Goal: Task Accomplishment & Management: Manage account settings

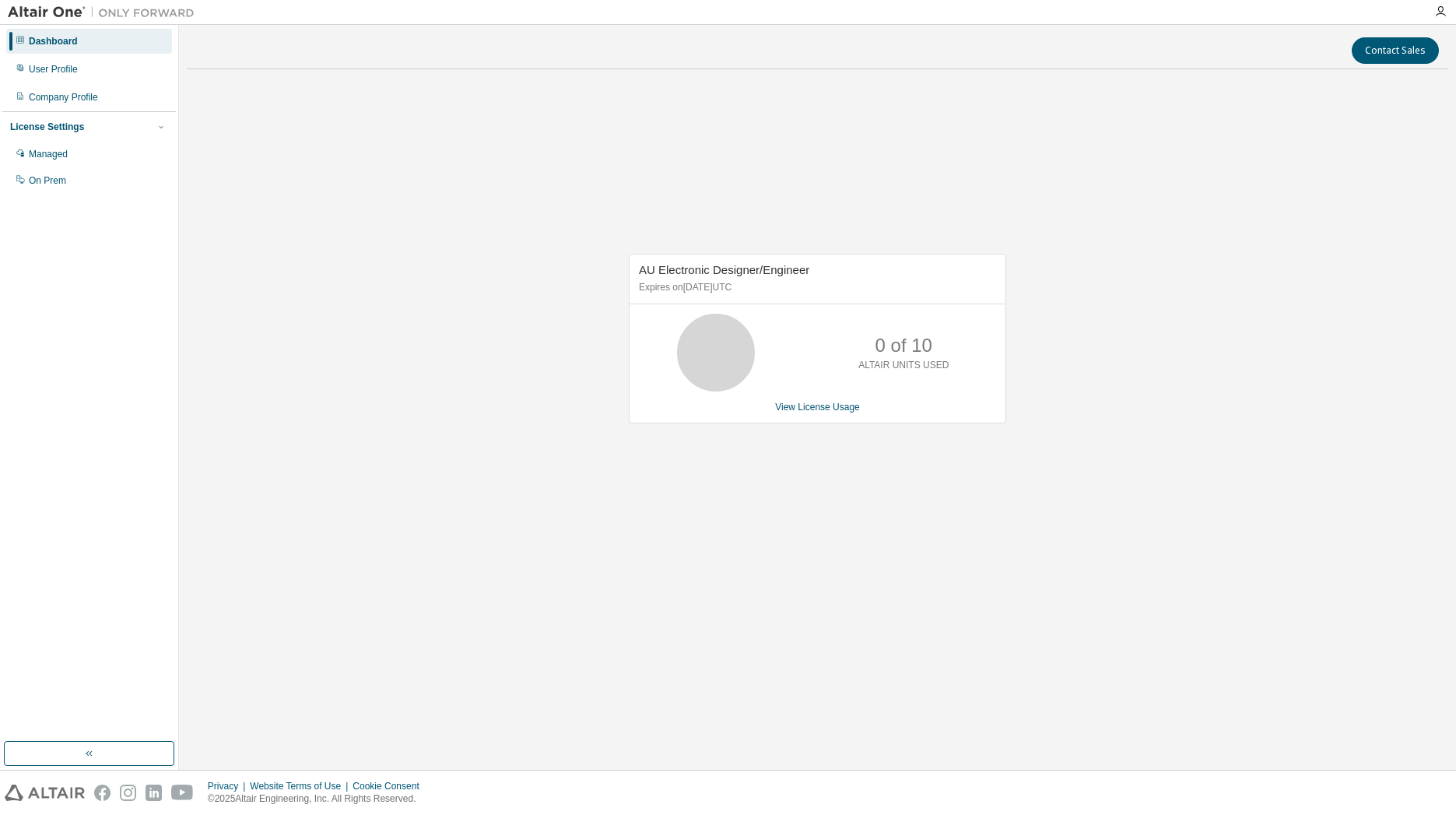
click at [64, 41] on div "Dashboard" at bounding box center [53, 41] width 49 height 12
click at [130, 103] on div "Company Profile" at bounding box center [89, 98] width 165 height 25
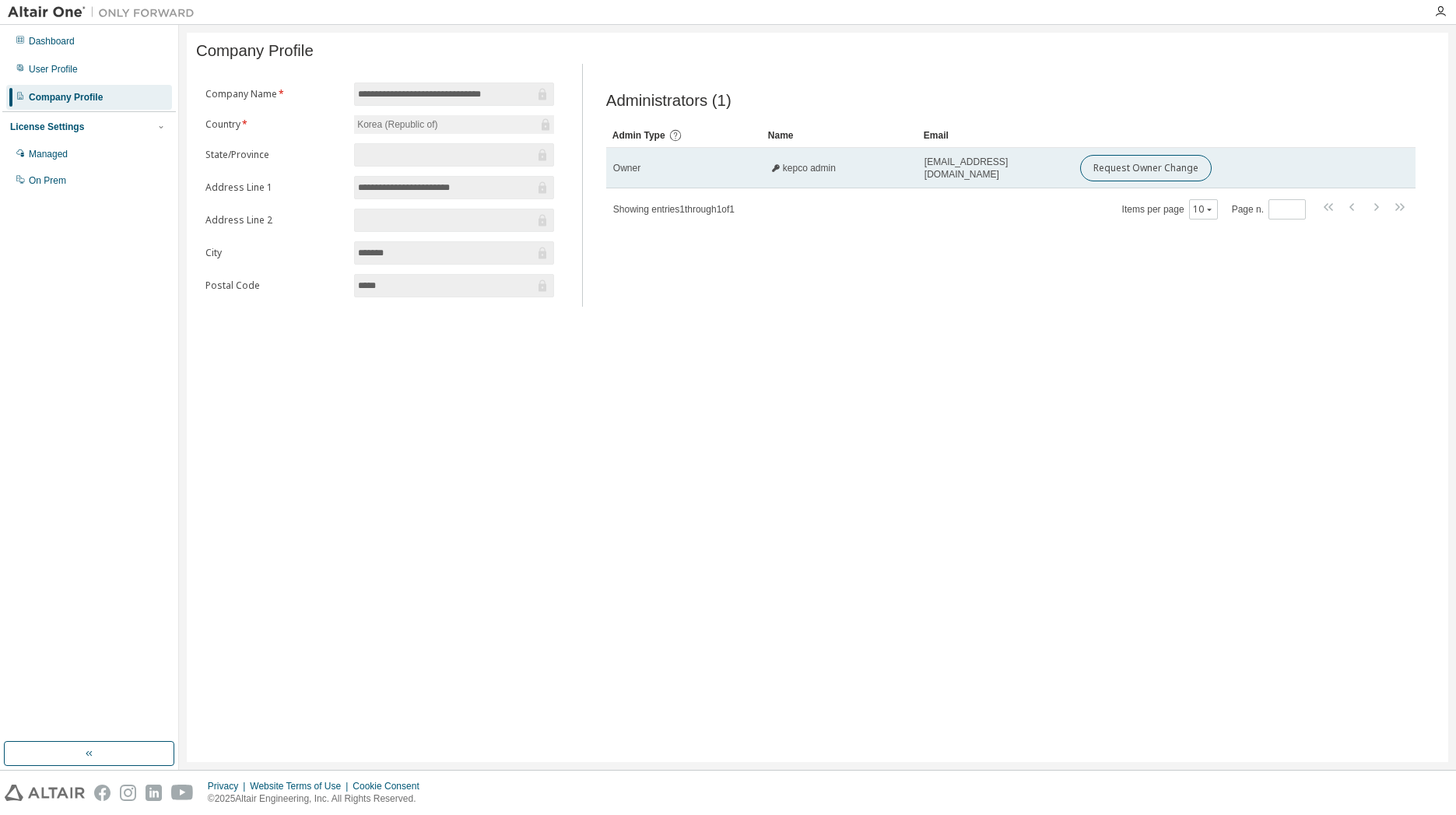
click at [761, 171] on td "Owner" at bounding box center [684, 168] width 156 height 40
click at [796, 173] on span "kepco admin" at bounding box center [809, 167] width 53 height 12
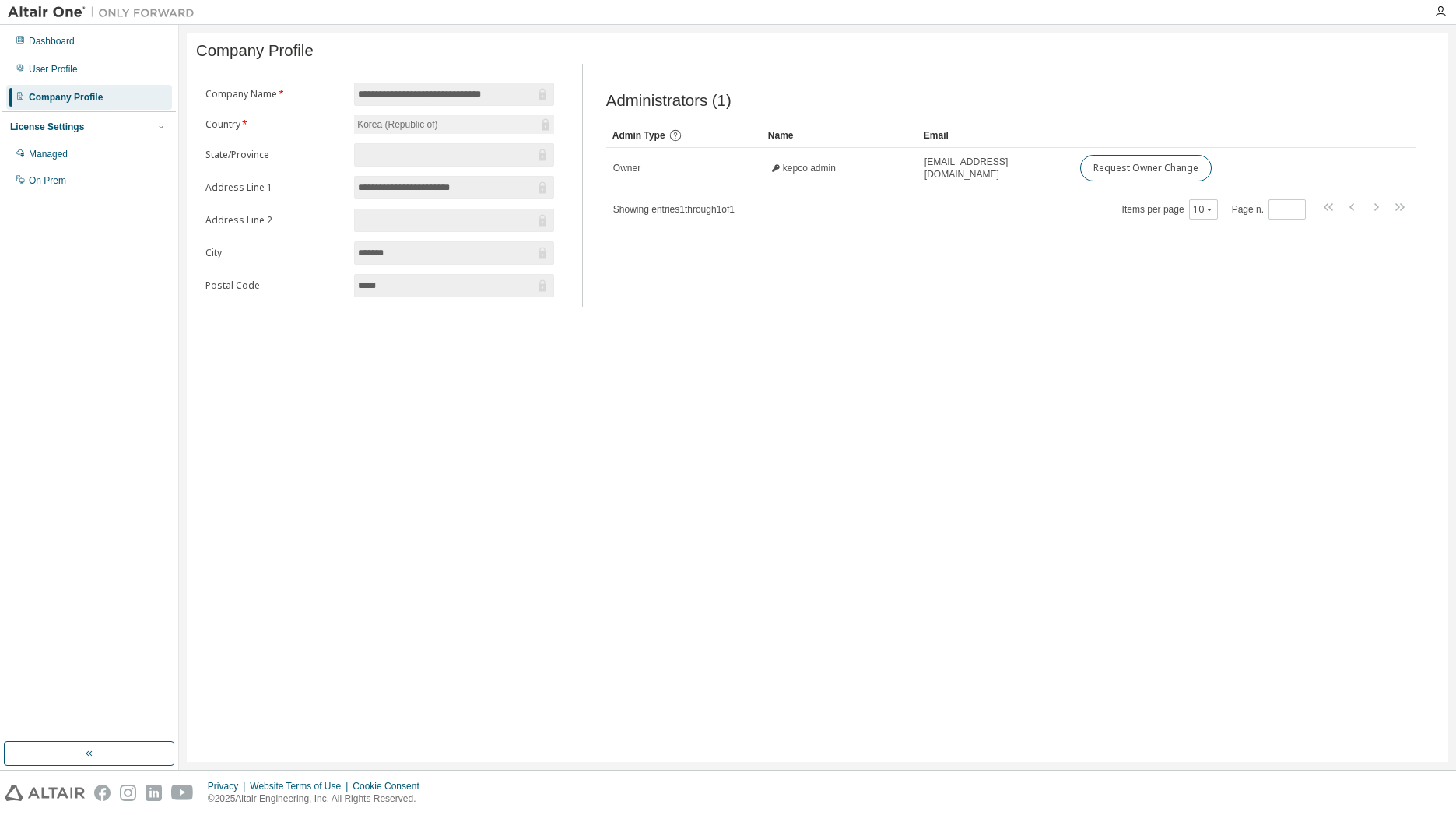
click at [934, 247] on div "Administrators (1) Clear Load Save Save As Field Operator Value Select filter S…" at bounding box center [1010, 189] width 847 height 233
click at [85, 74] on div "User Profile" at bounding box center [89, 69] width 165 height 25
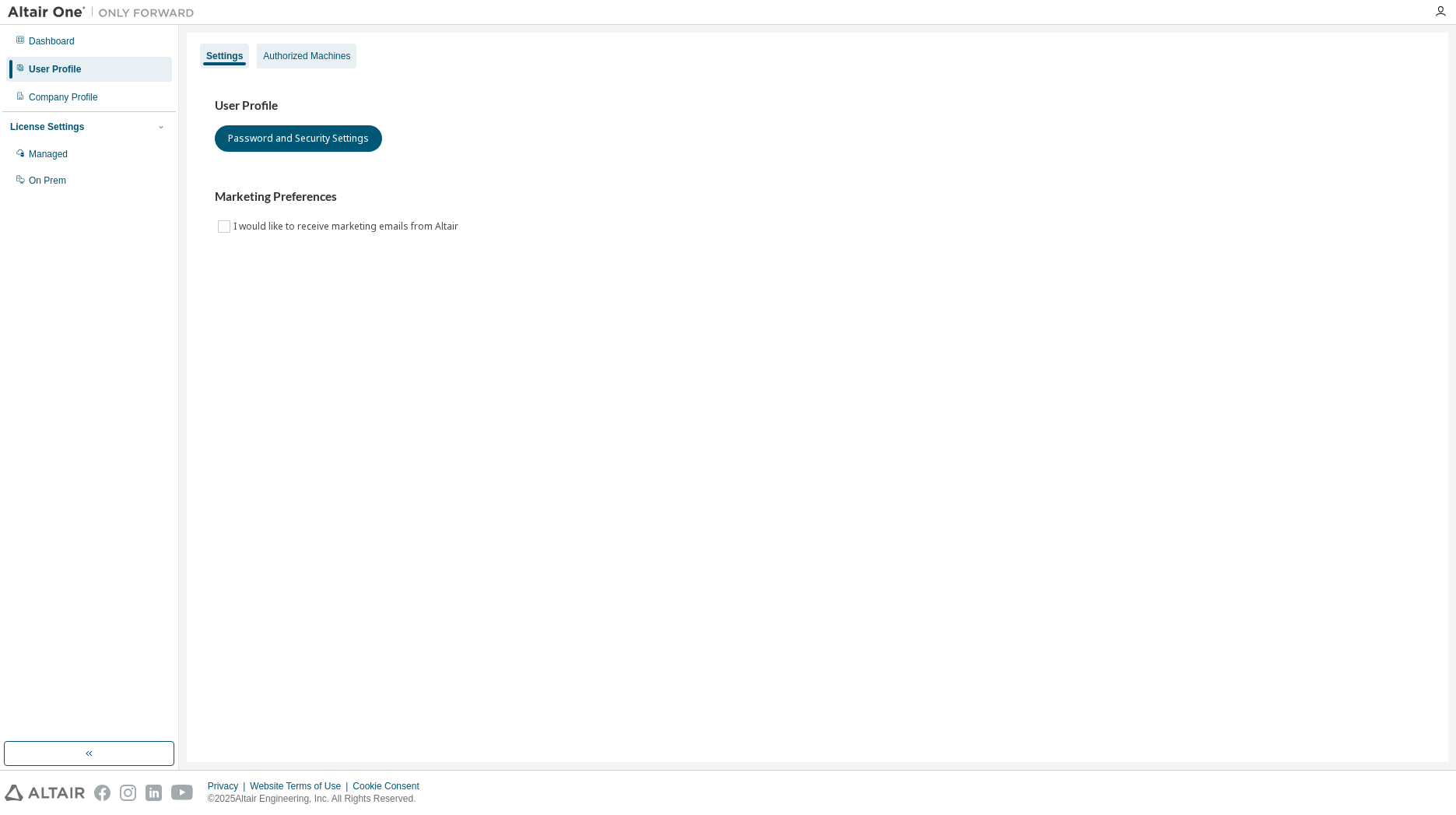
click at [286, 56] on div "Authorized Machines" at bounding box center [306, 55] width 87 height 12
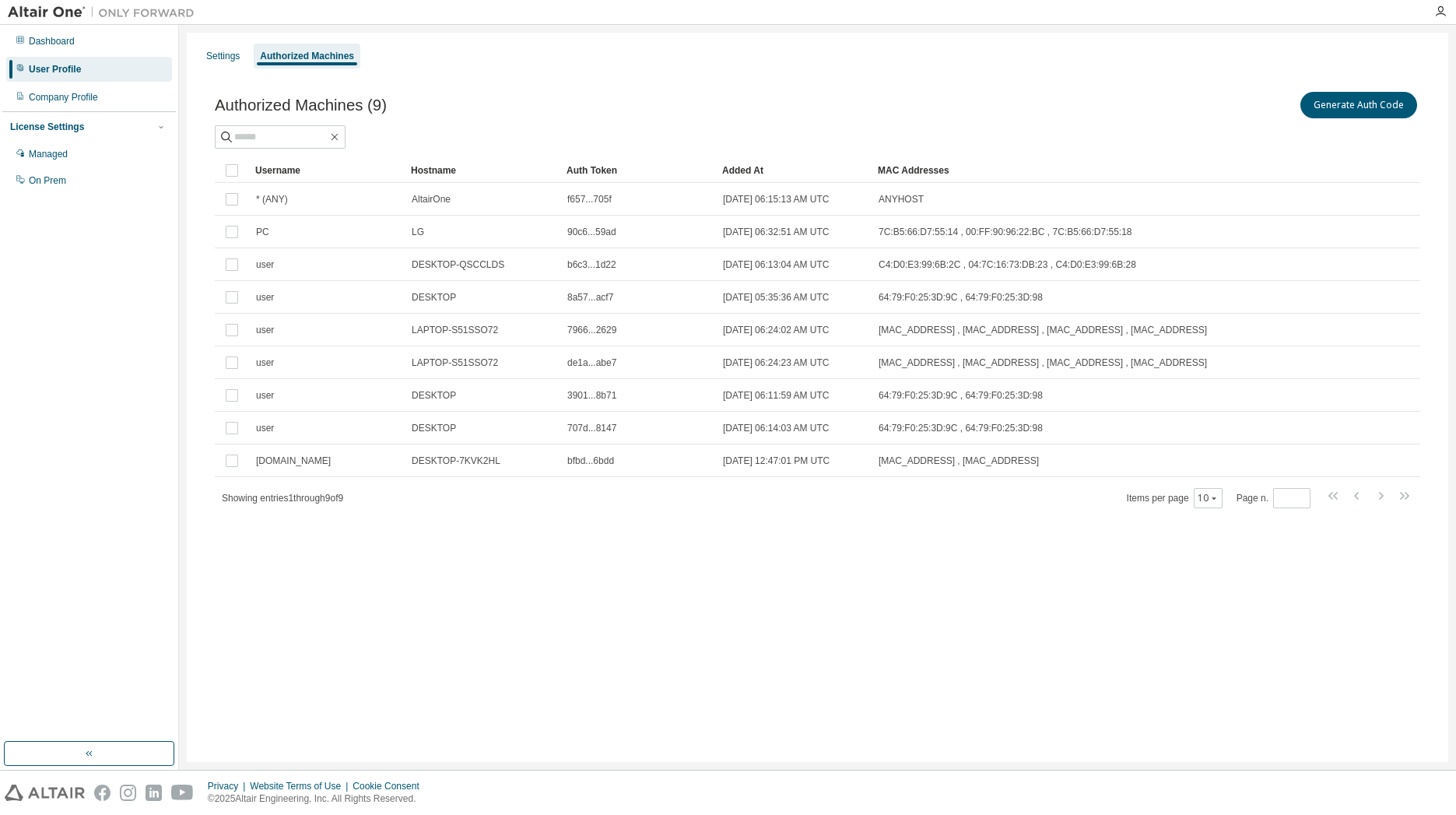
click at [838, 555] on div "Settings Authorized Machines Authorized Machines (9) Generate Auth Code Clear L…" at bounding box center [817, 397] width 1262 height 729
drag, startPoint x: 947, startPoint y: 582, endPoint x: 936, endPoint y: 587, distance: 12.1
click at [947, 583] on div "Settings Authorized Machines Authorized Machines (9) Generate Auth Code Clear L…" at bounding box center [817, 397] width 1262 height 729
